Goal: Find specific page/section: Find specific page/section

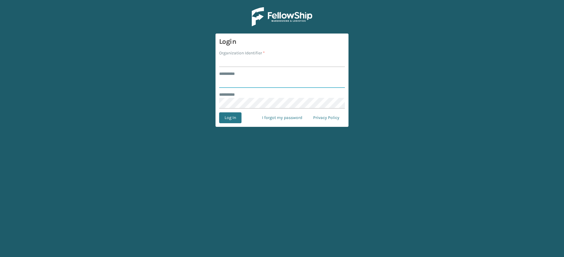
type input "**********"
type input "JumpSport"
click at [219, 112] on button "Log In" at bounding box center [230, 117] width 22 height 11
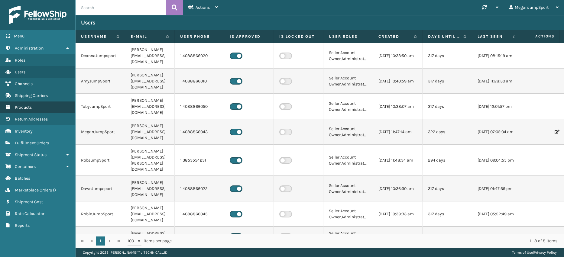
click at [28, 110] on link "Products" at bounding box center [37, 108] width 75 height 12
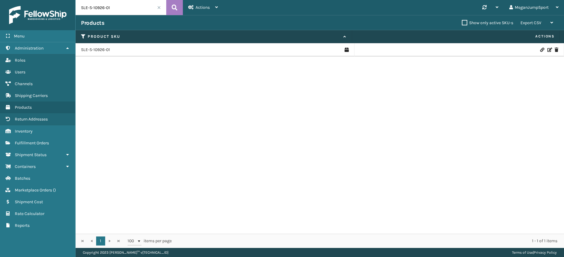
drag, startPoint x: 117, startPoint y: 8, endPoint x: 47, endPoint y: 7, distance: 69.5
click at [48, 0] on div "Menu Administration Roles Users Channels Shipping Carriers Products Return Addr…" at bounding box center [282, 0] width 564 height 0
paste input "DLH-K-22206-02"
type input "DLH-K-22206-02"
click at [99, 53] on td "DLH-K-22206-02" at bounding box center [215, 49] width 279 height 13
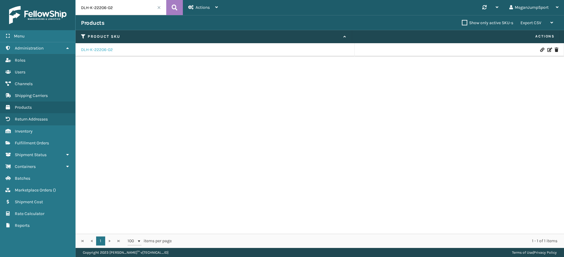
click at [101, 49] on link "DLH-K-22206-02" at bounding box center [97, 50] width 32 height 6
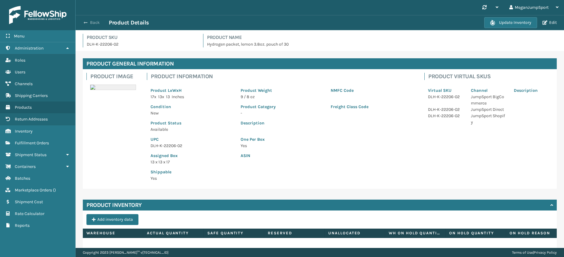
click at [88, 22] on button "Back" at bounding box center [95, 22] width 28 height 5
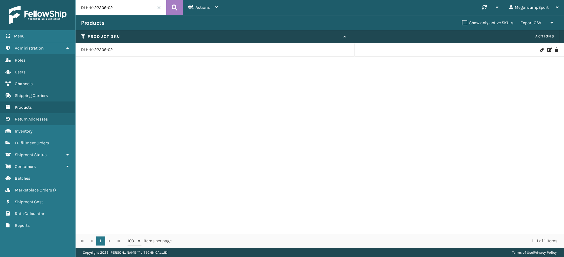
drag, startPoint x: 124, startPoint y: 8, endPoint x: 51, endPoint y: 5, distance: 73.5
click at [56, 0] on div "Menu Administration Roles Users Channels Shipping Carriers Products Return Addr…" at bounding box center [282, 0] width 564 height 0
paste input "1"
type input "DLH-K-22206-01"
click at [160, 8] on span at bounding box center [159, 8] width 4 height 4
